Goal: Find specific page/section: Find specific page/section

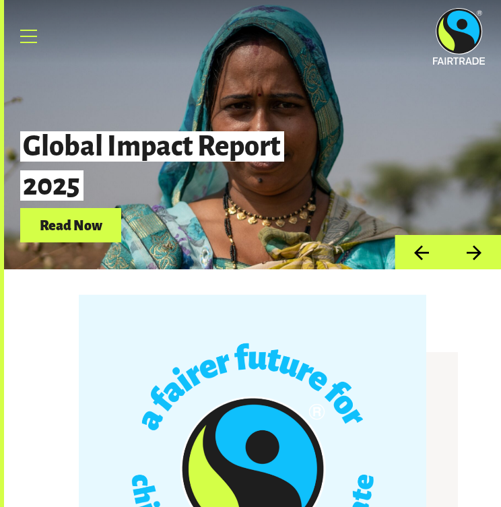
click at [28, 37] on link "Menu" at bounding box center [29, 37] width 34 height 34
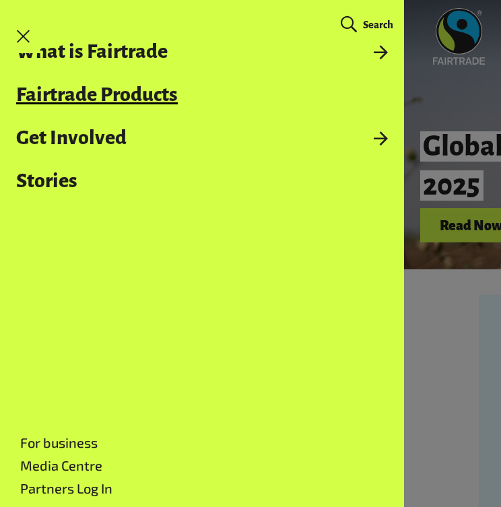
click at [101, 96] on link "Fairtrade Products" at bounding box center [202, 95] width 404 height 22
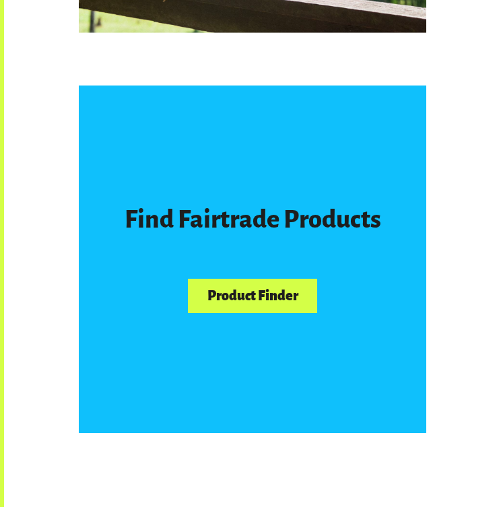
scroll to position [649, 0]
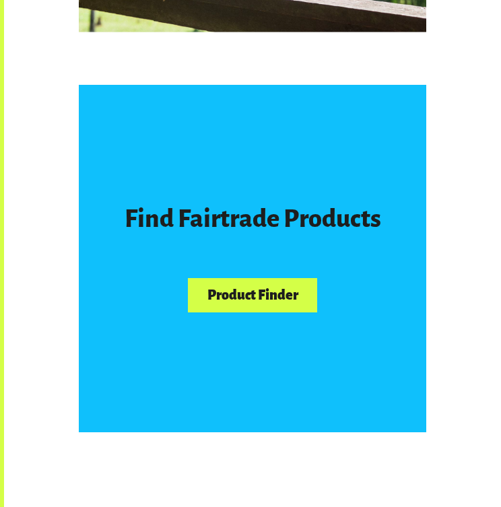
click at [262, 290] on link "Product Finder" at bounding box center [252, 295] width 129 height 34
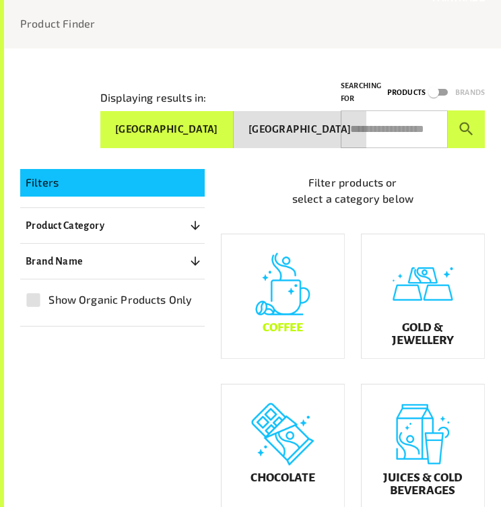
click at [272, 309] on div "Coffee" at bounding box center [282, 296] width 122 height 124
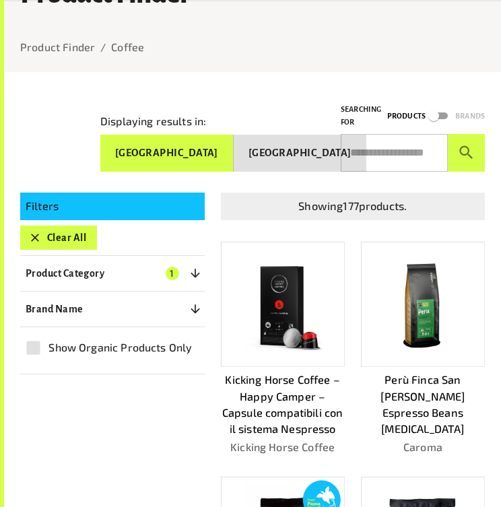
scroll to position [80, 0]
